Goal: Information Seeking & Learning: Check status

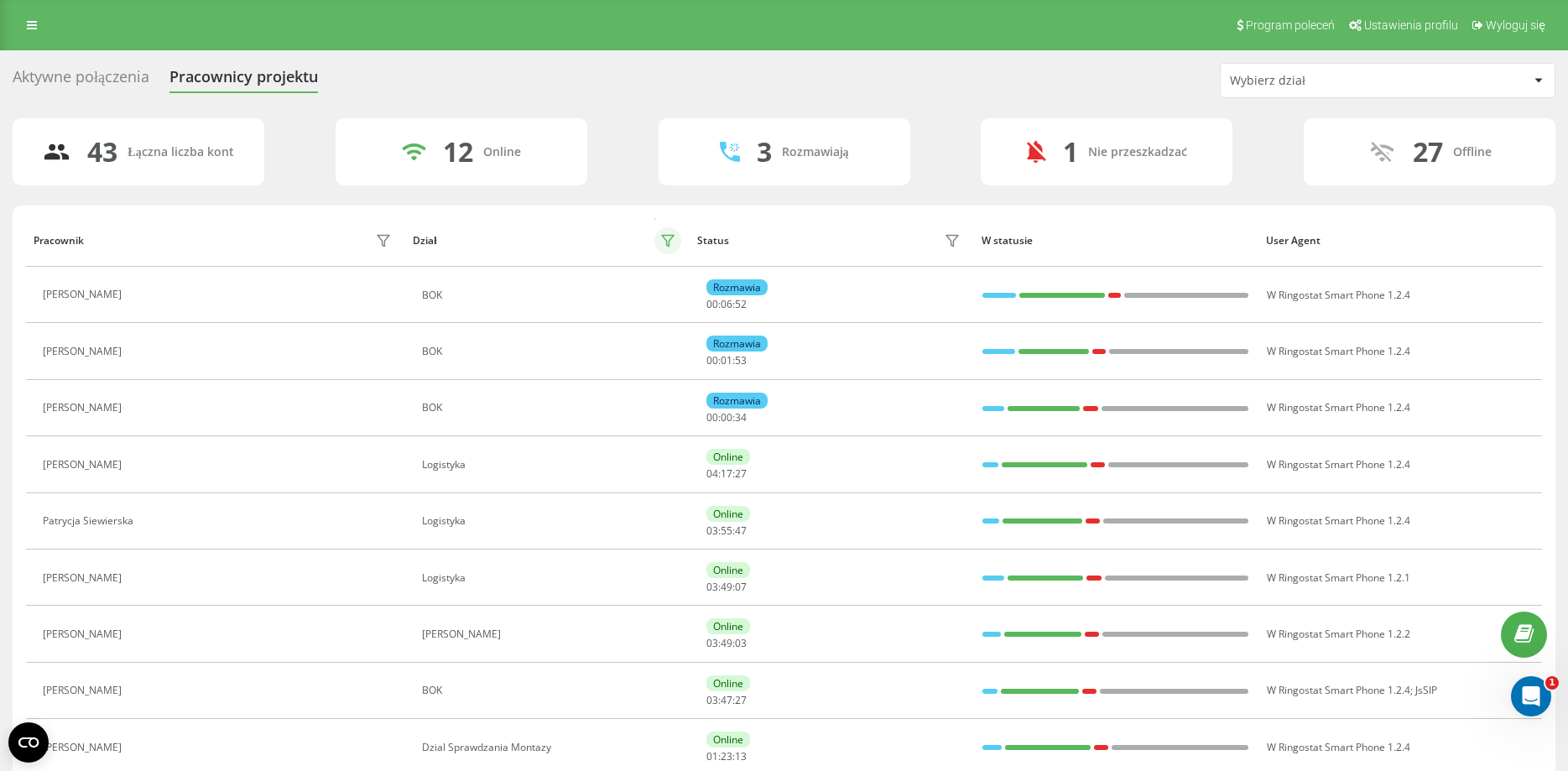
click at [676, 237] on button at bounding box center [668, 241] width 27 height 27
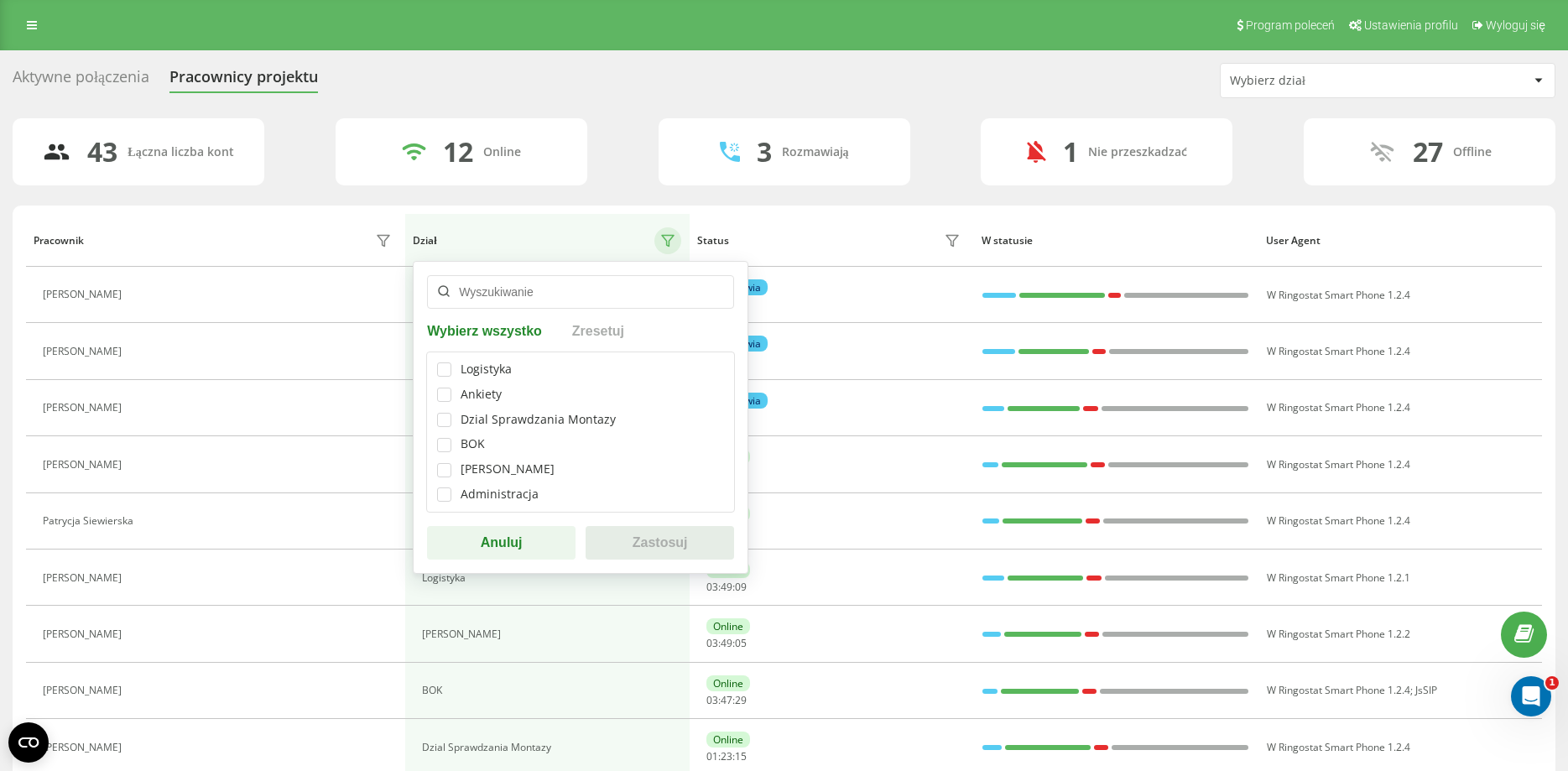
click at [459, 450] on div "BOK" at bounding box center [580, 443] width 287 height 14
click at [450, 438] on label at bounding box center [444, 438] width 14 height 0
checkbox input "true"
click at [615, 539] on button "Zastosuj" at bounding box center [659, 542] width 148 height 34
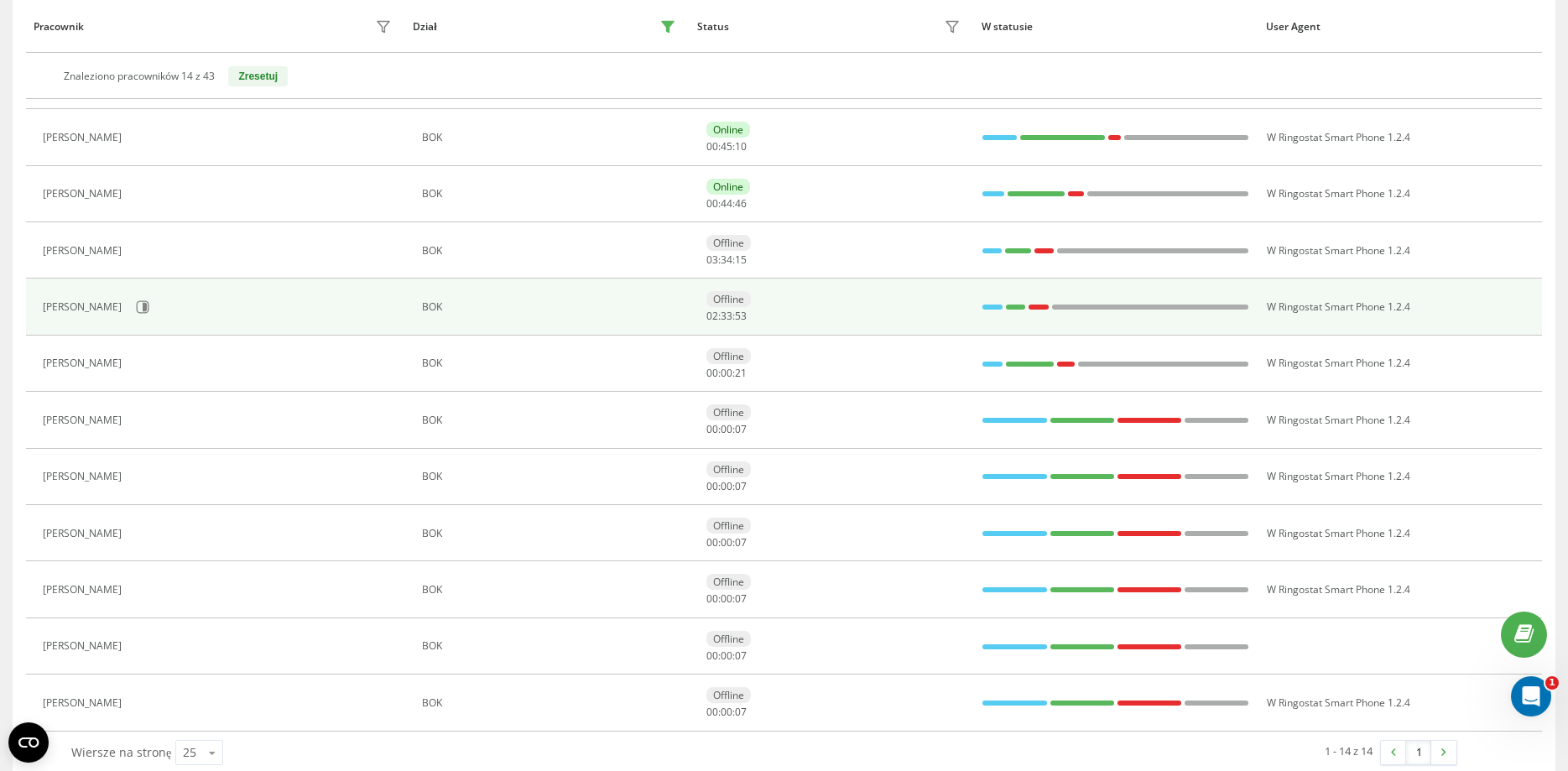
scroll to position [397, 0]
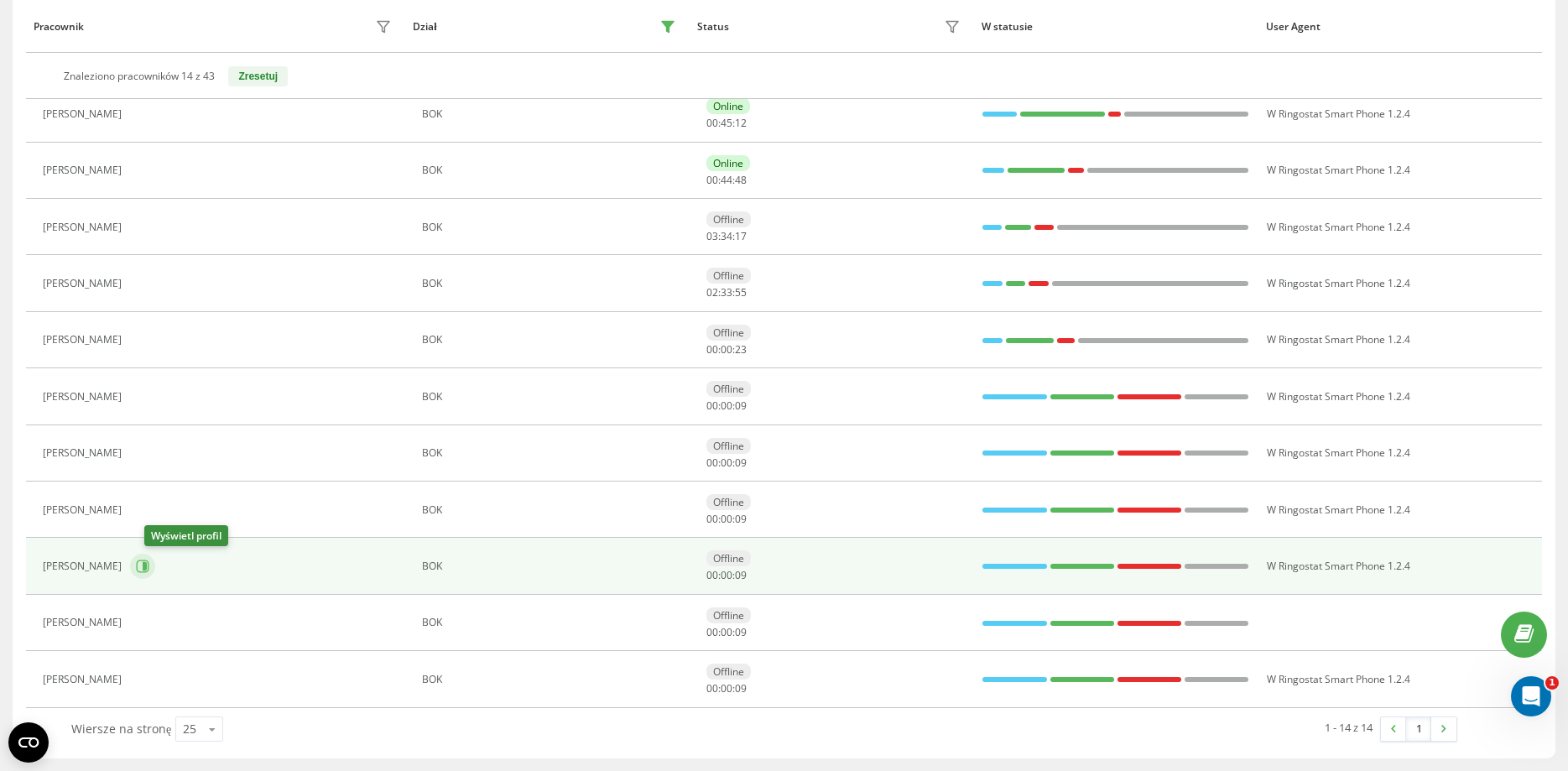
click at [147, 567] on icon at bounding box center [145, 566] width 4 height 8
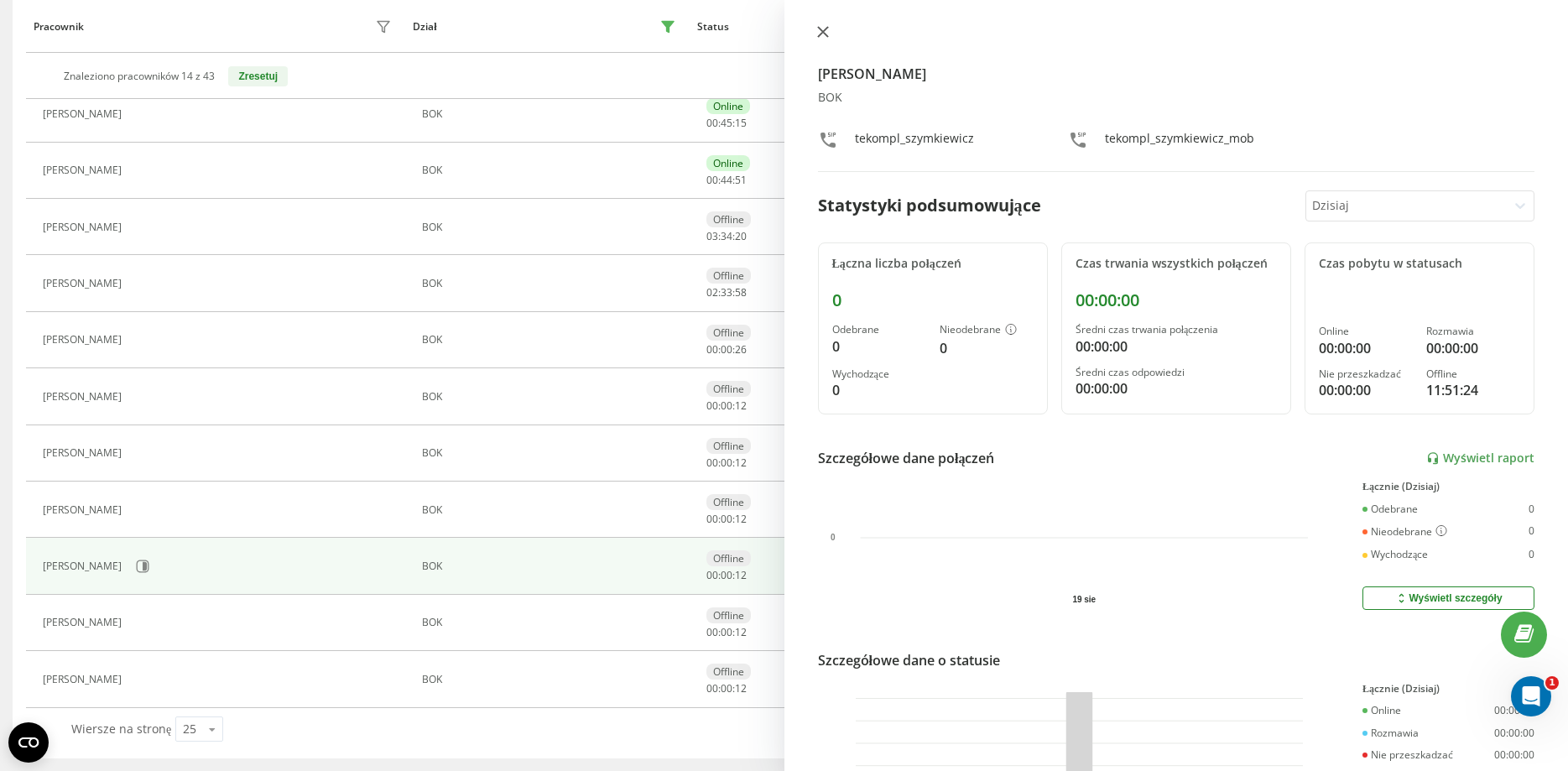
click at [824, 37] on icon at bounding box center [823, 32] width 12 height 12
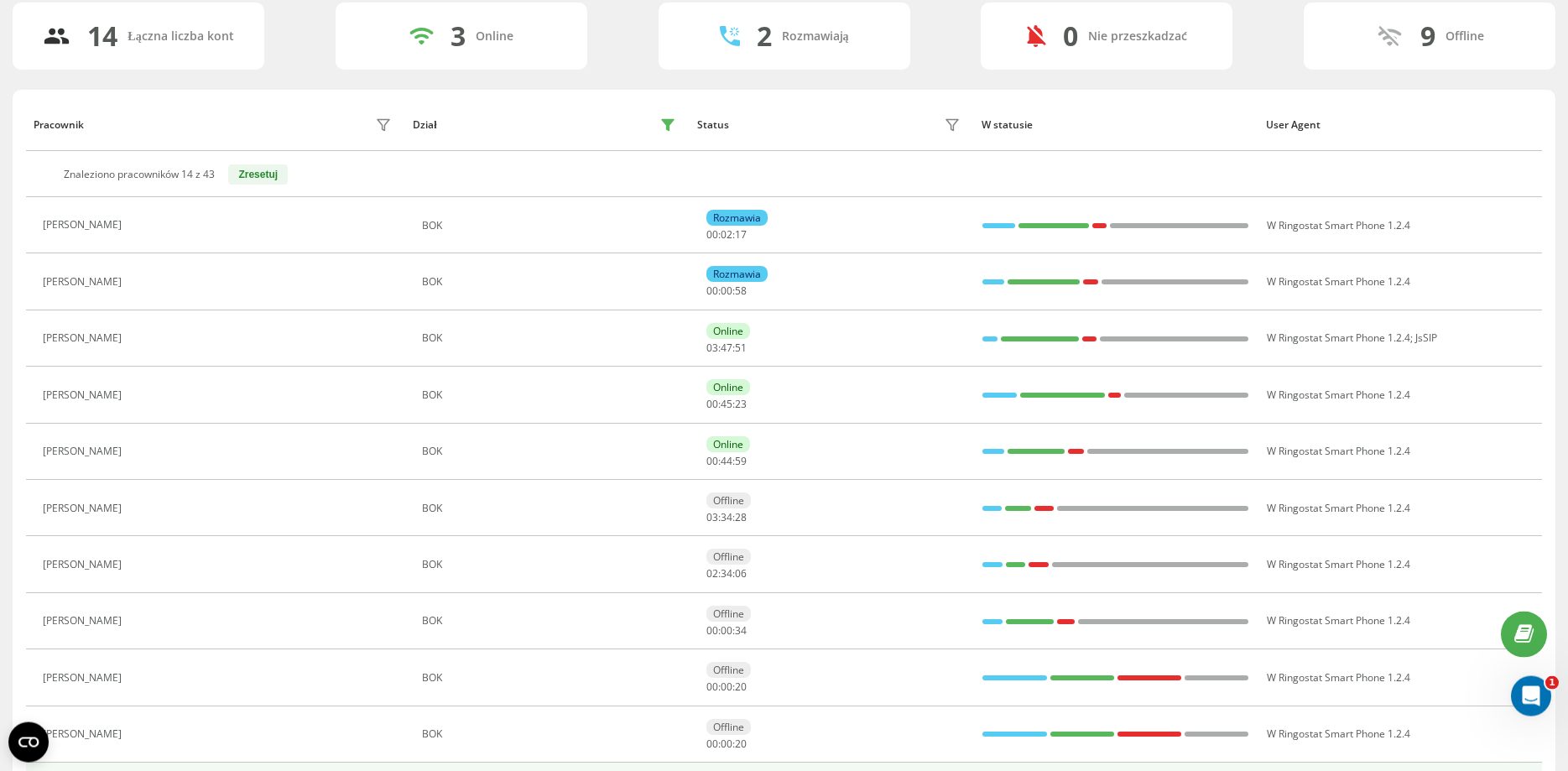
scroll to position [54, 0]
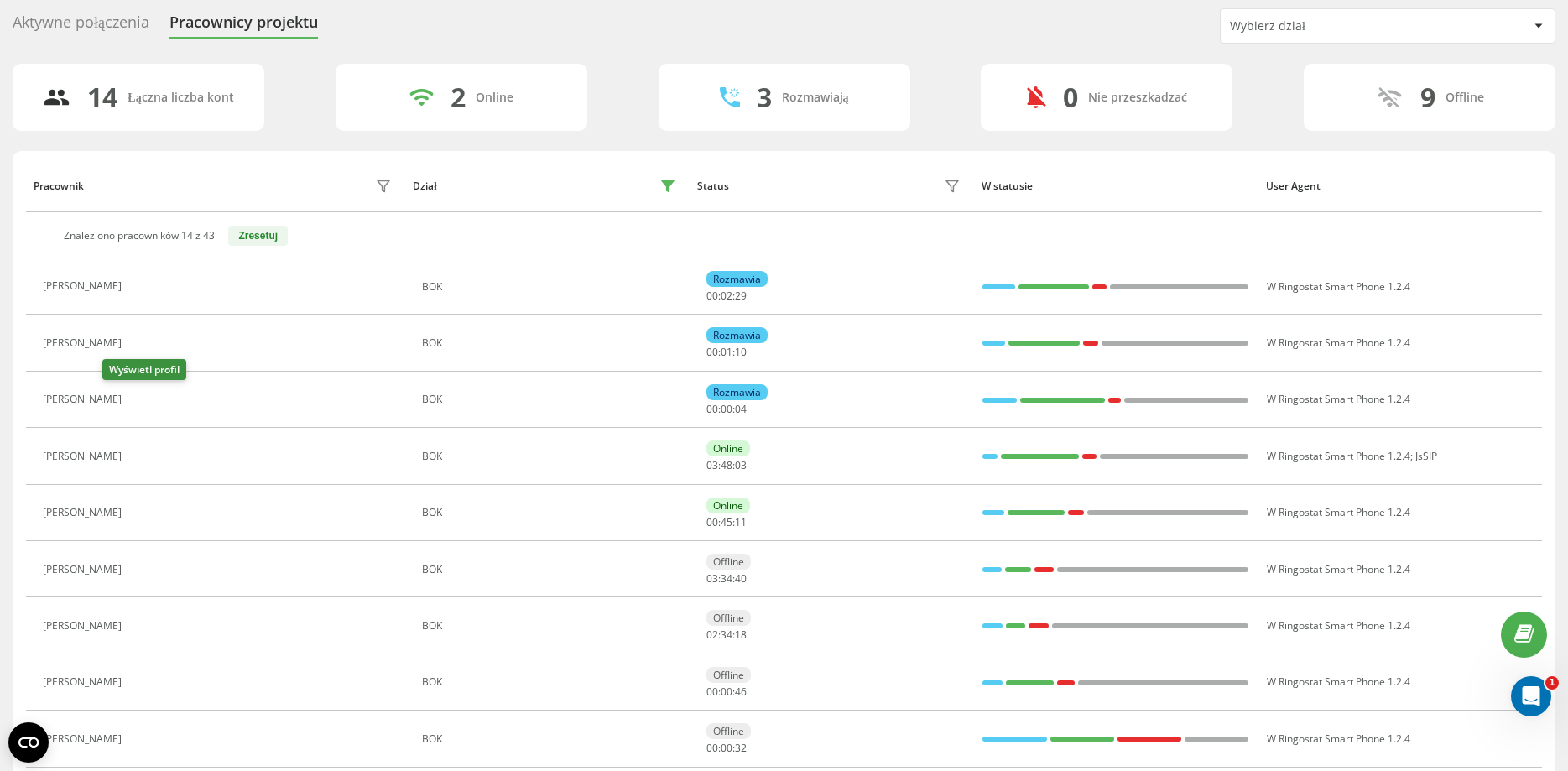
click at [130, 402] on button at bounding box center [140, 401] width 21 height 23
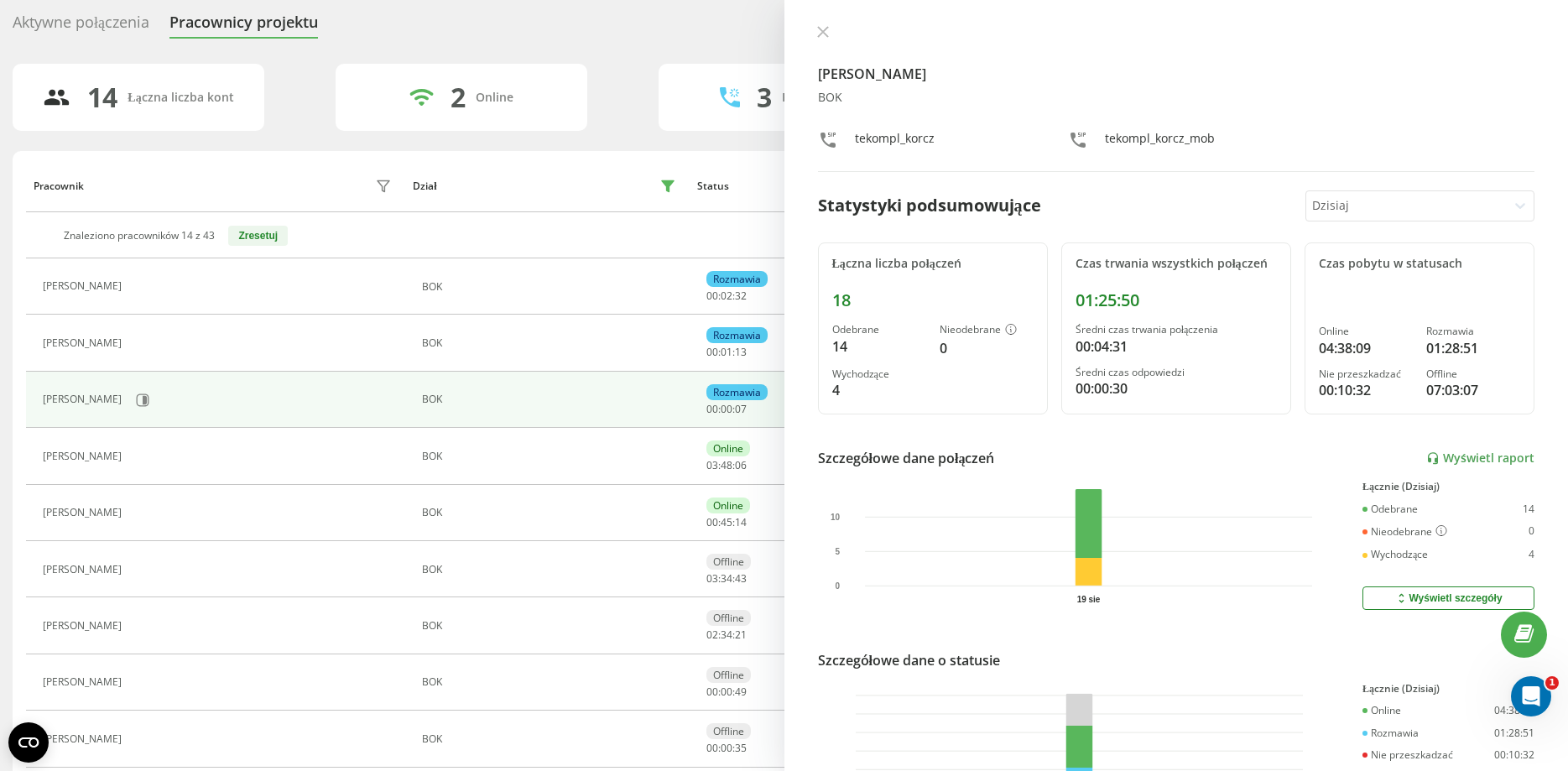
drag, startPoint x: 821, startPoint y: 28, endPoint x: 665, endPoint y: 76, distance: 163.2
click at [813, 29] on button at bounding box center [823, 33] width 21 height 16
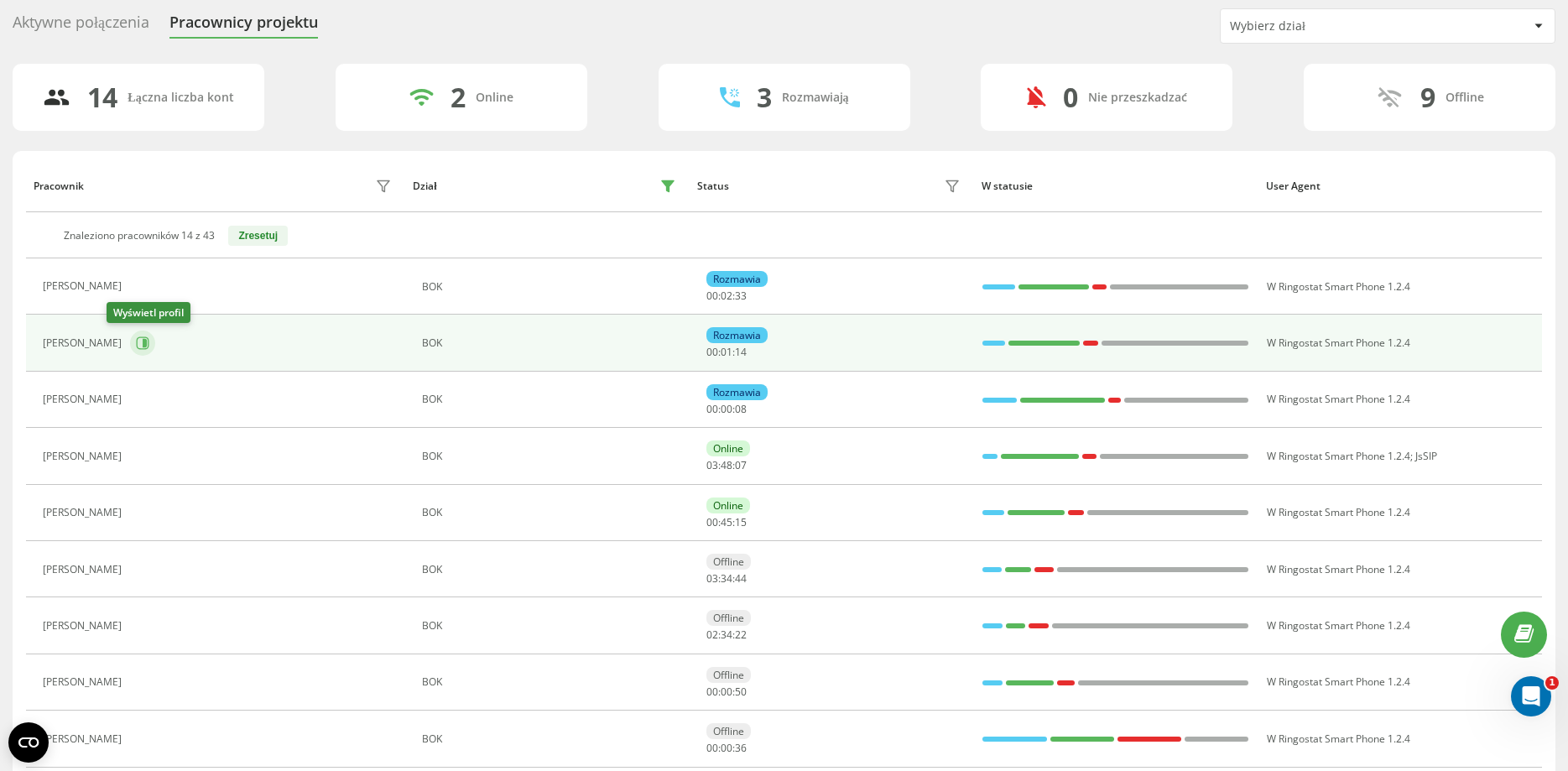
click at [136, 348] on icon at bounding box center [142, 343] width 12 height 12
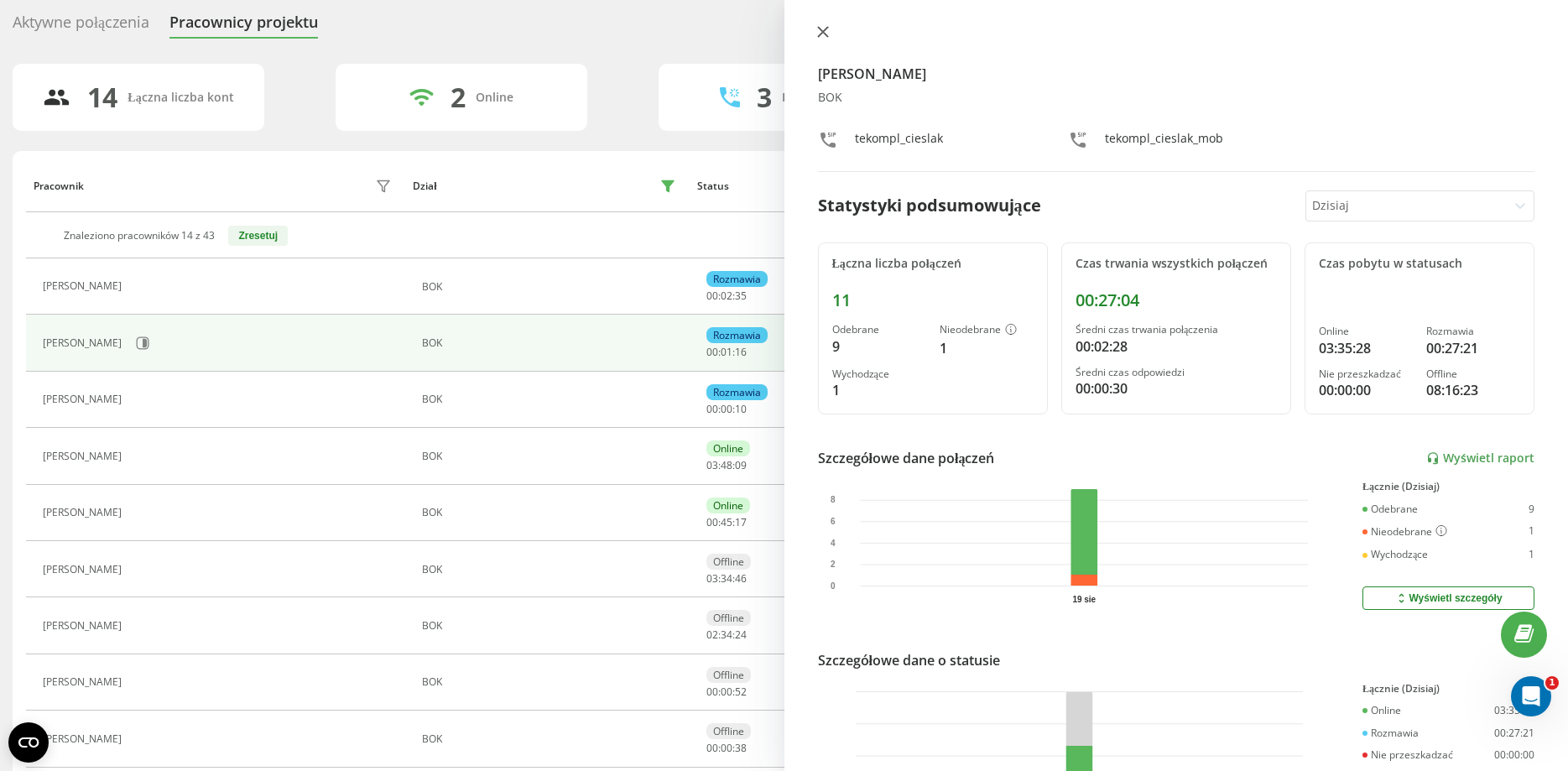
click at [820, 29] on icon at bounding box center [823, 32] width 12 height 12
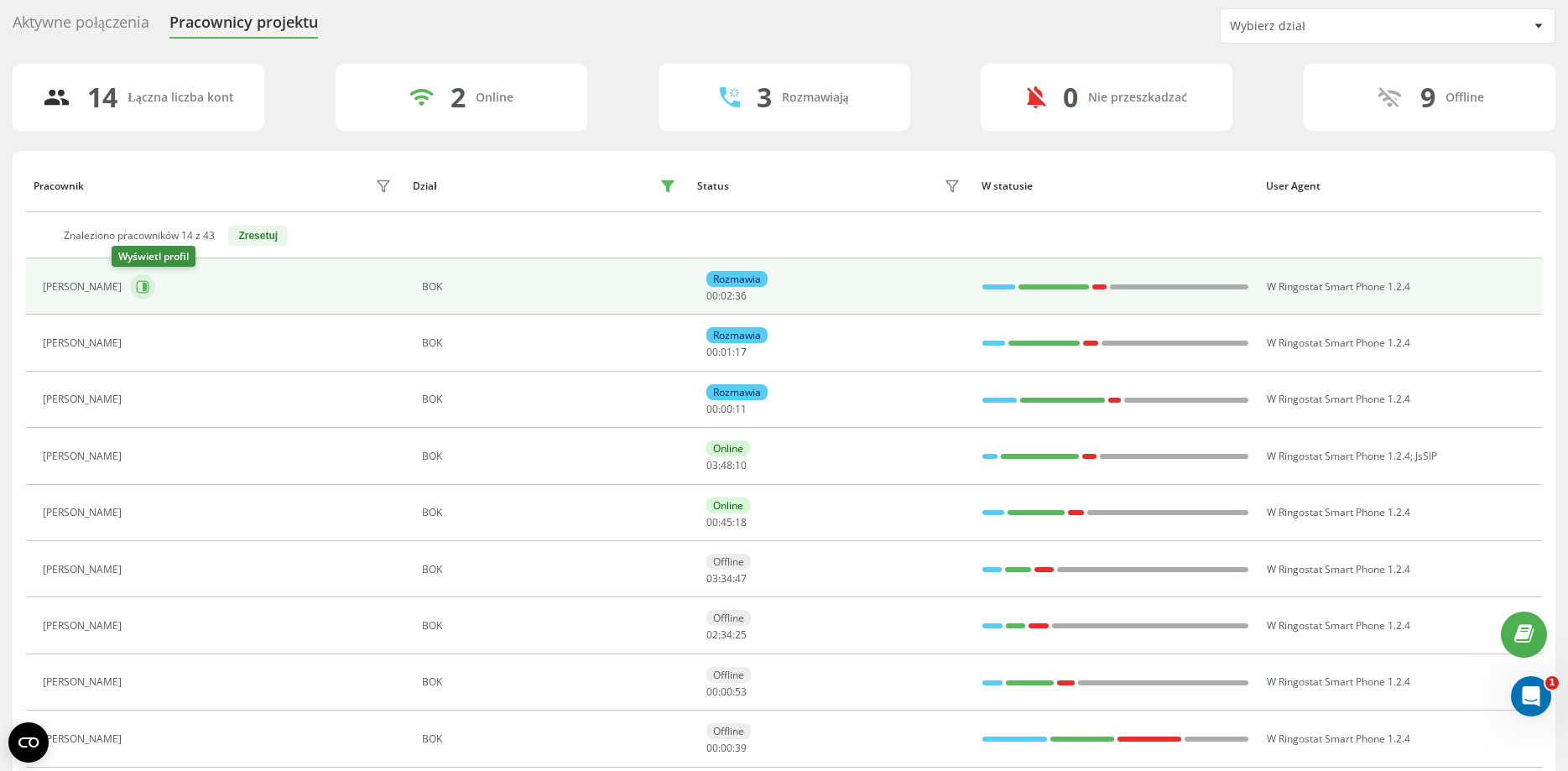
click at [130, 279] on button at bounding box center [142, 287] width 25 height 25
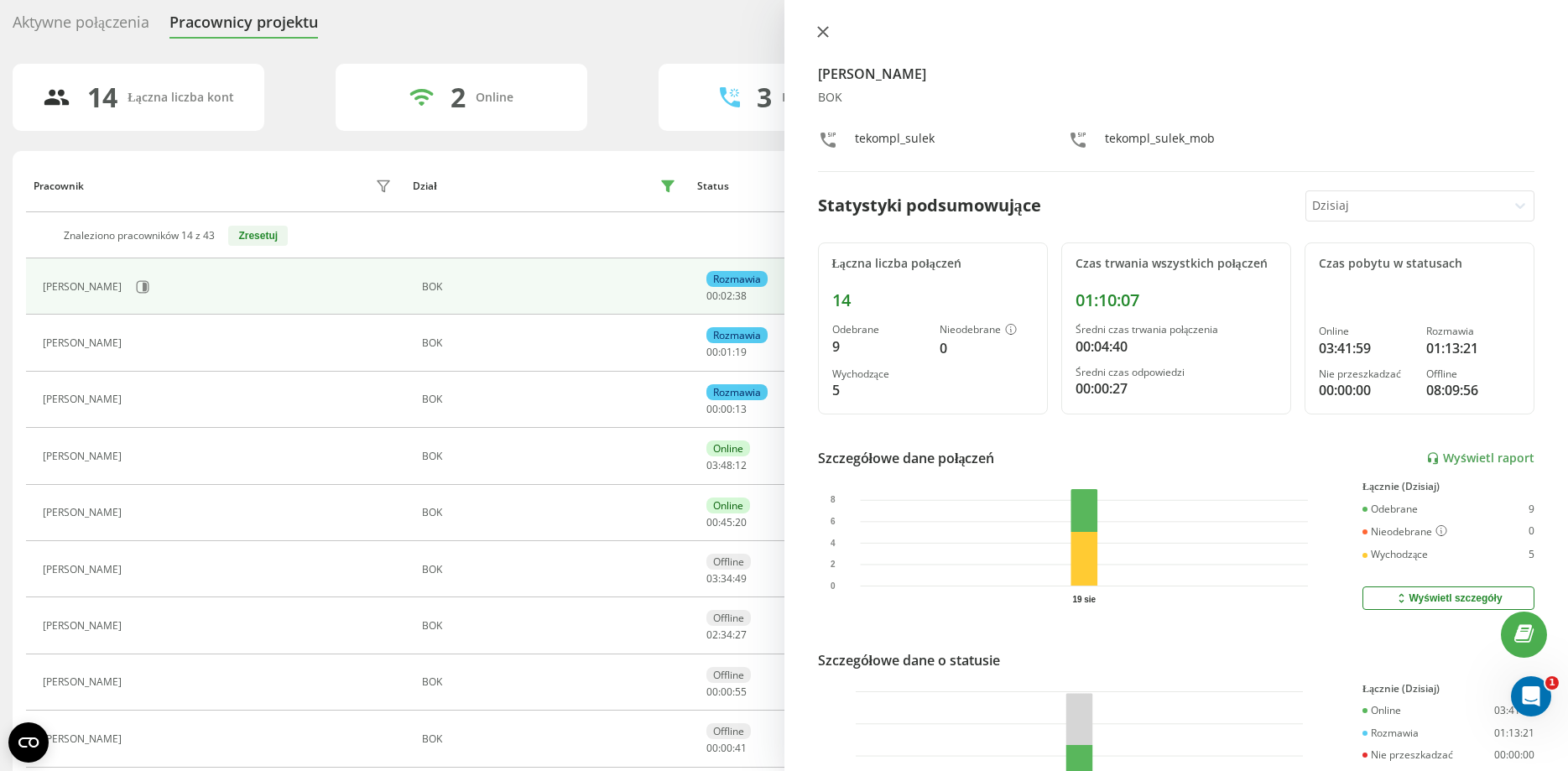
click at [819, 34] on icon at bounding box center [823, 32] width 12 height 12
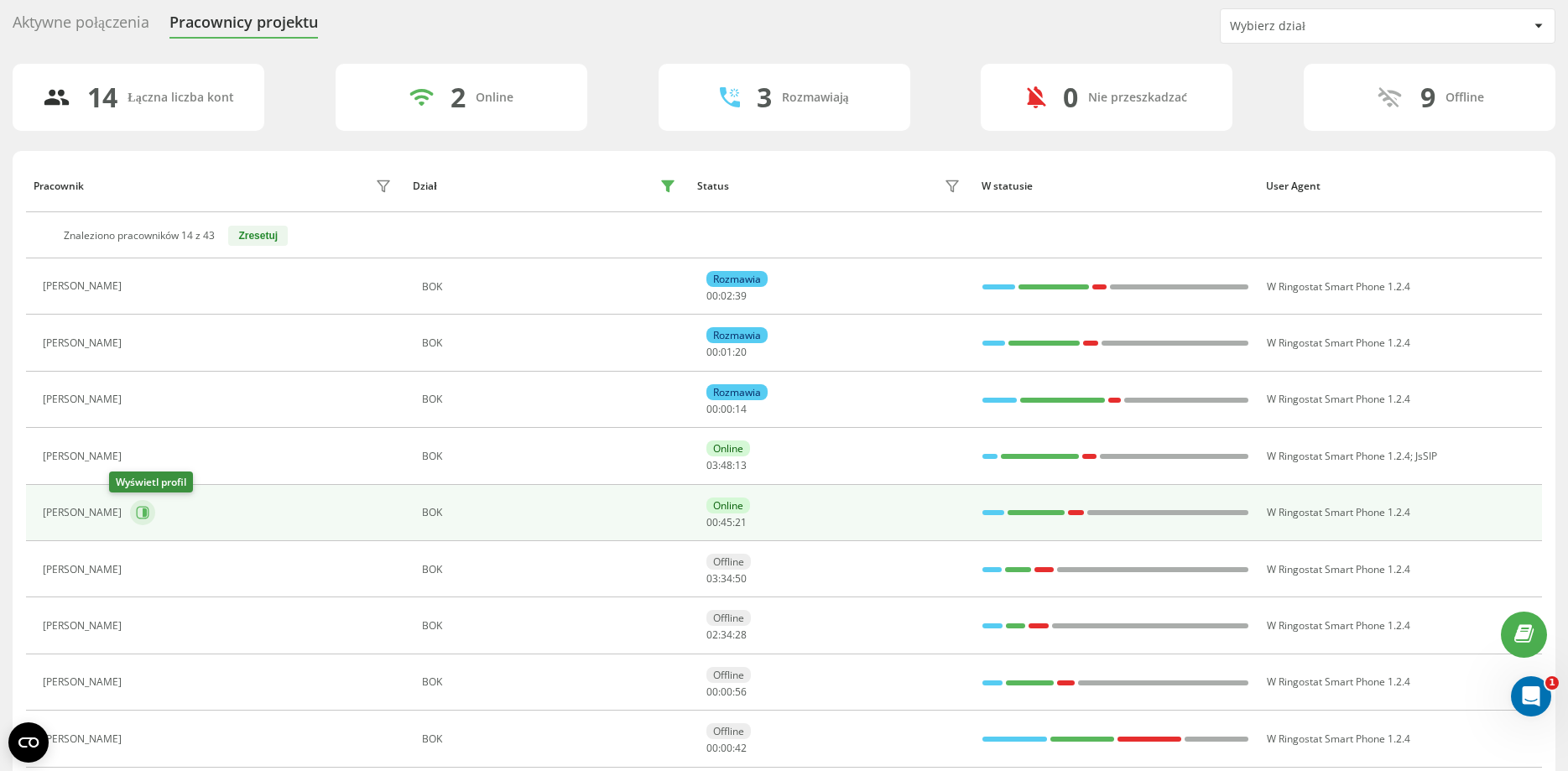
click at [143, 512] on icon at bounding box center [145, 512] width 4 height 8
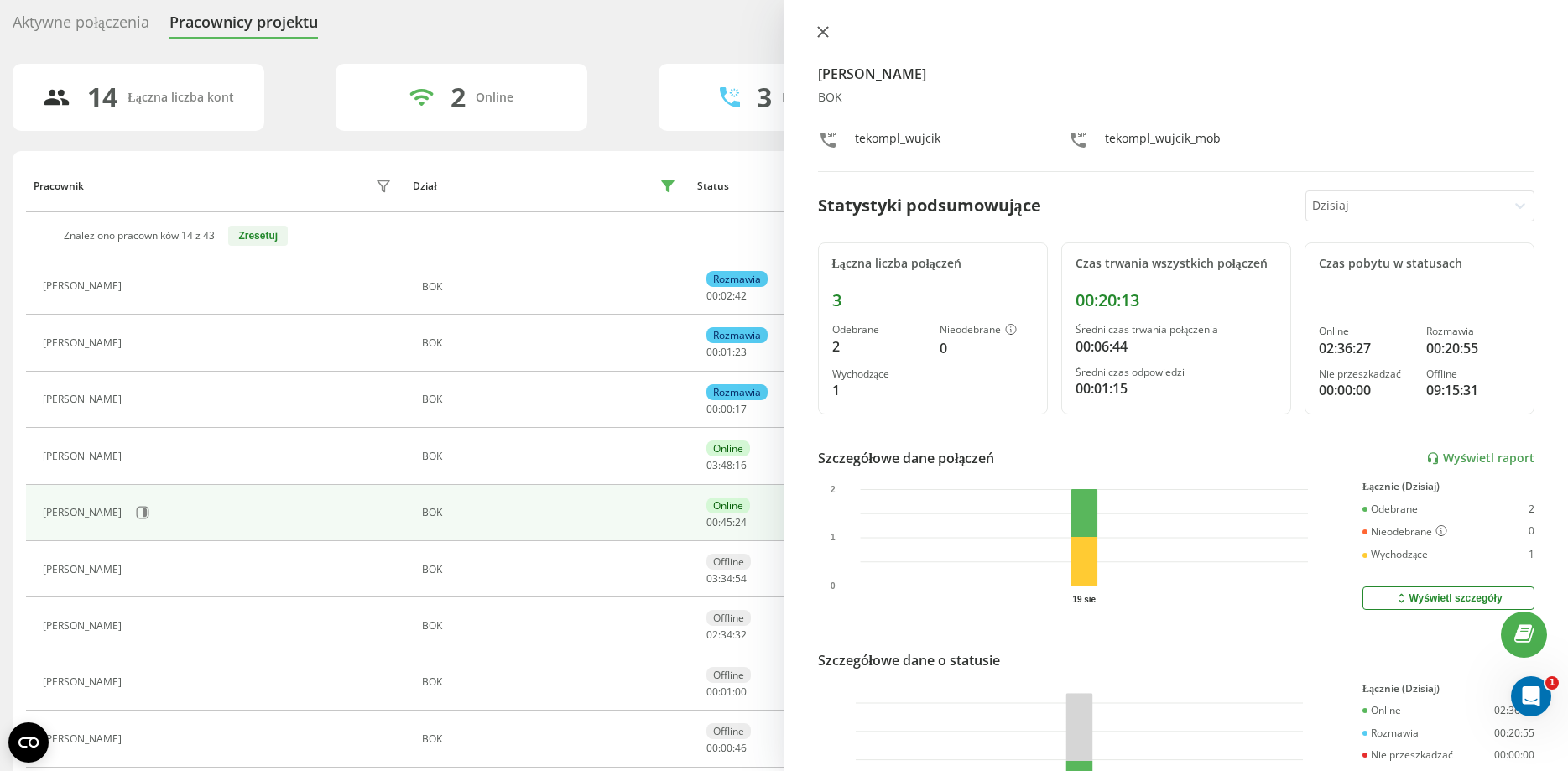
click at [824, 39] on button at bounding box center [823, 33] width 21 height 16
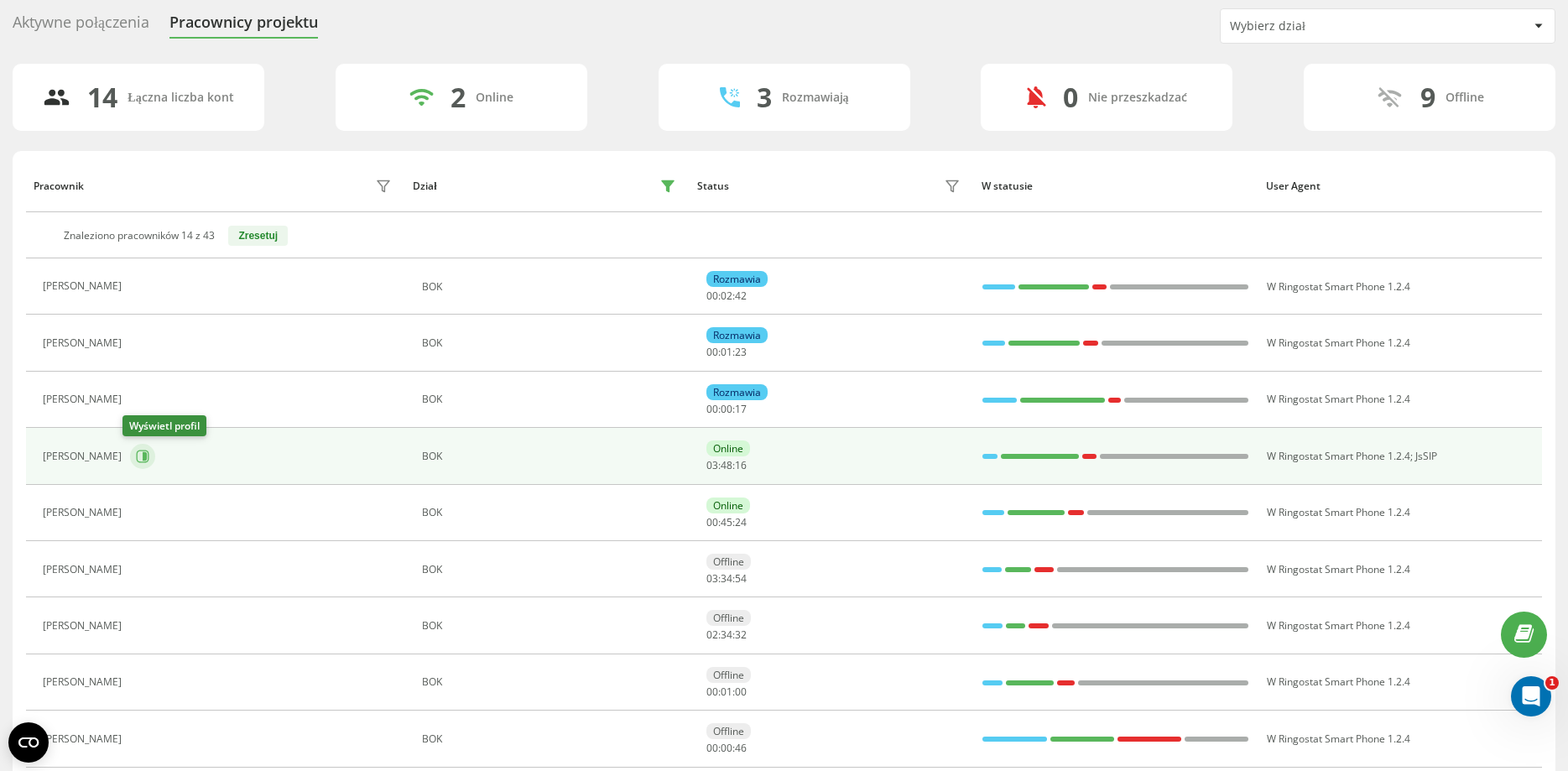
click at [136, 458] on icon at bounding box center [143, 456] width 13 height 13
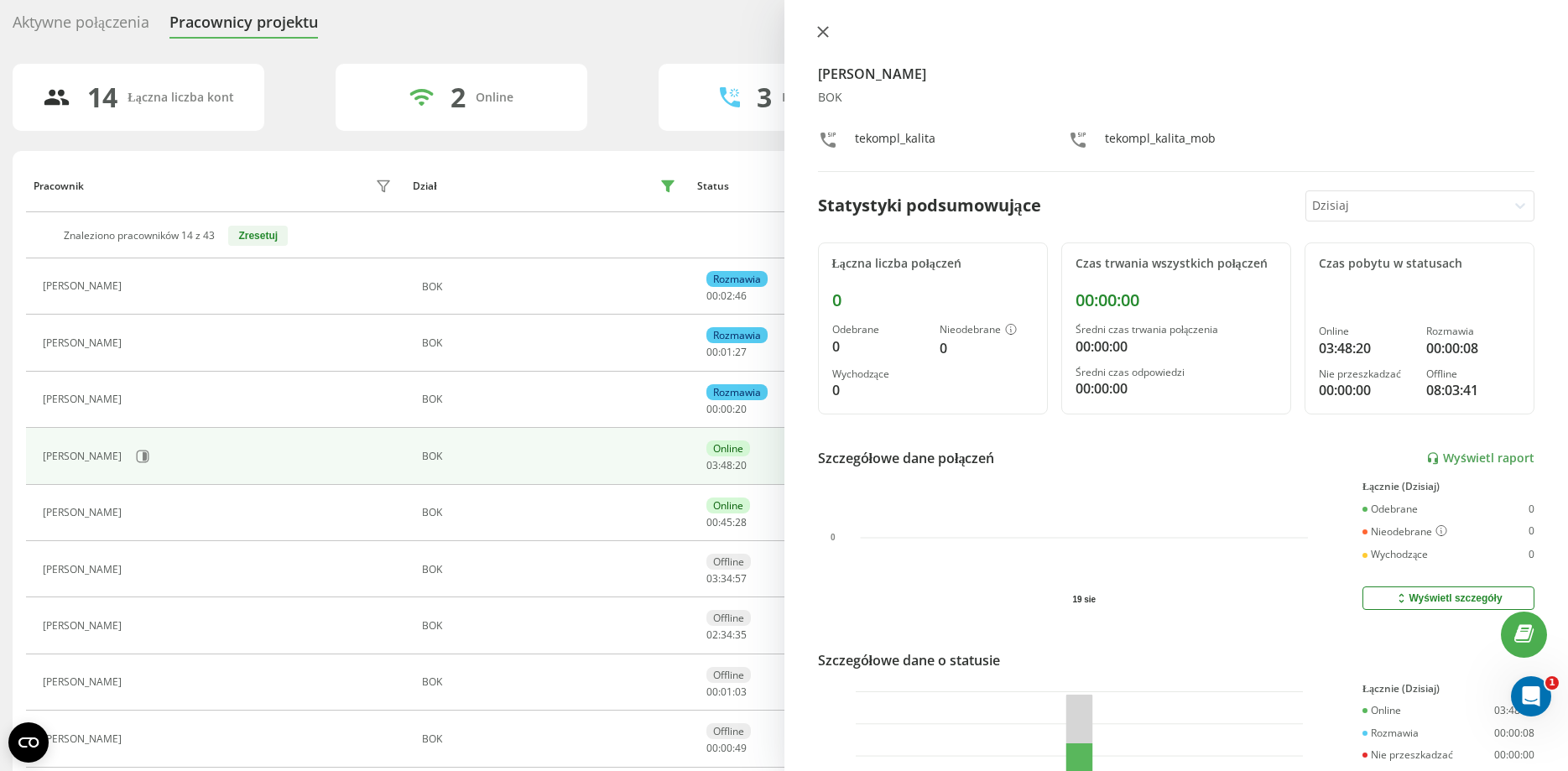
click at [823, 37] on icon at bounding box center [823, 32] width 12 height 12
